Goal: Information Seeking & Learning: Understand process/instructions

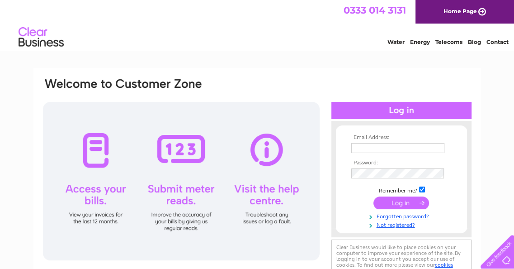
type input "[EMAIL_ADDRESS][DOMAIN_NAME]"
click at [400, 202] on input "submit" at bounding box center [402, 202] width 56 height 13
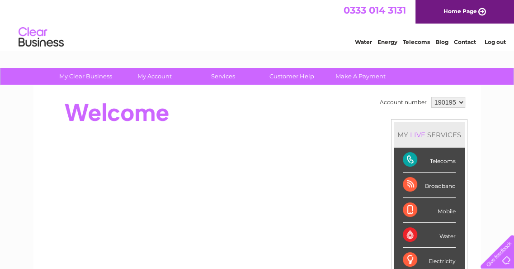
click at [431, 186] on div "Broadband" at bounding box center [429, 184] width 53 height 25
click at [461, 44] on link "Contact" at bounding box center [465, 41] width 22 height 7
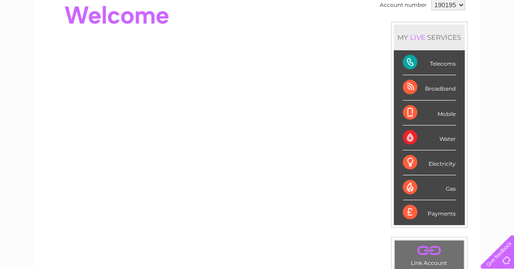
scroll to position [45, 0]
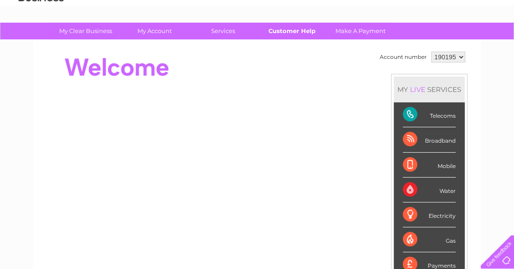
click at [291, 33] on link "Customer Help" at bounding box center [292, 31] width 75 height 17
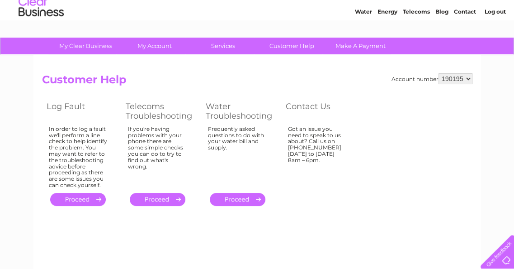
scroll to position [45, 0]
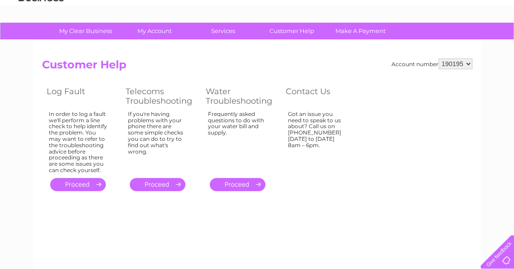
click at [146, 186] on link "." at bounding box center [158, 184] width 56 height 13
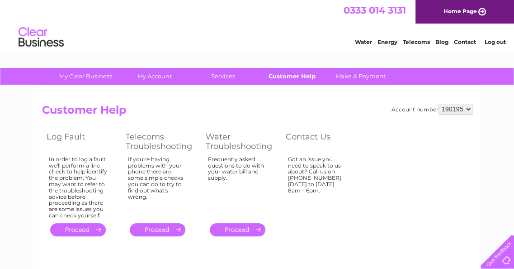
click at [298, 79] on link "Customer Help" at bounding box center [292, 76] width 75 height 17
